Goal: Information Seeking & Learning: Learn about a topic

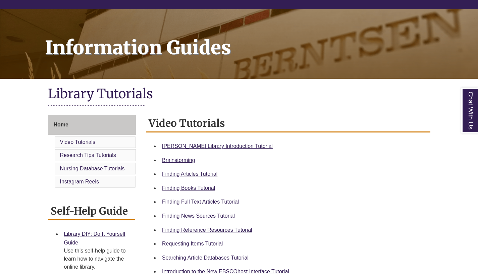
scroll to position [79, 0]
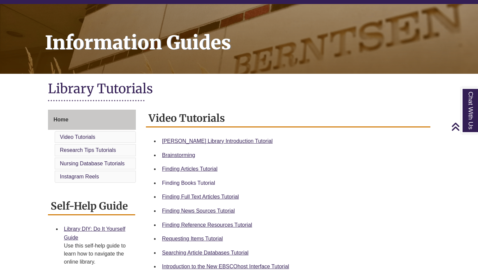
click at [204, 183] on link "Finding Books Tutorial" at bounding box center [188, 183] width 53 height 6
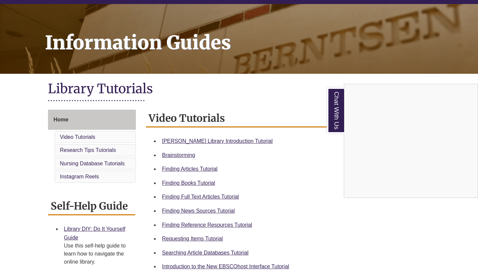
click at [196, 179] on div "Chat With Us" at bounding box center [239, 137] width 478 height 275
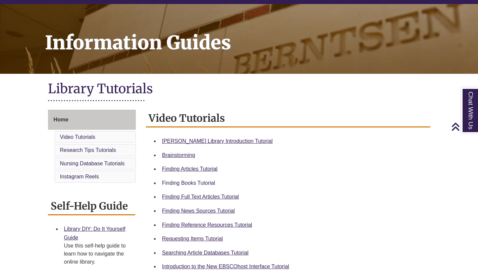
click at [197, 182] on link "Finding Books Tutorial" at bounding box center [188, 183] width 53 height 6
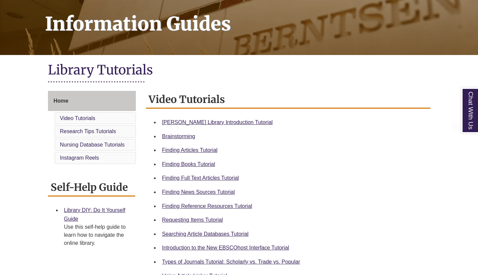
scroll to position [101, 0]
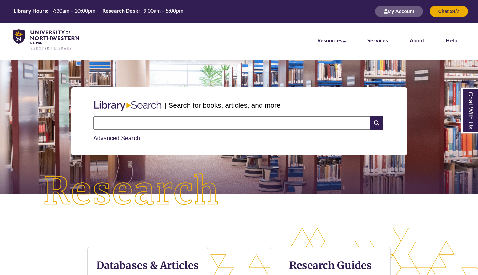
click at [192, 121] on input "text" at bounding box center [231, 122] width 277 height 13
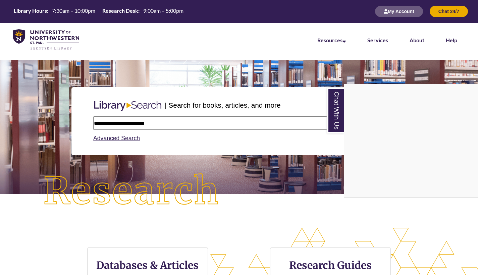
type input "**********"
click at [292, 153] on div "Chat With Us" at bounding box center [239, 137] width 478 height 275
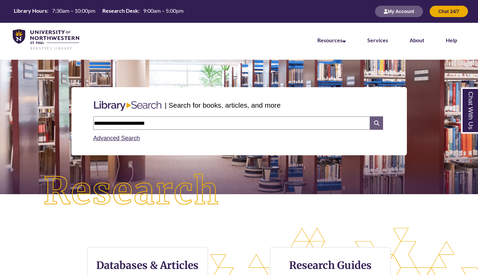
click at [380, 125] on icon at bounding box center [376, 122] width 13 height 13
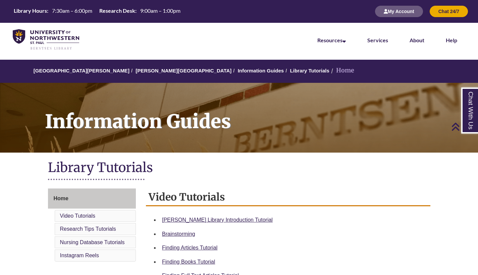
scroll to position [136, 0]
